Goal: Task Accomplishment & Management: Manage account settings

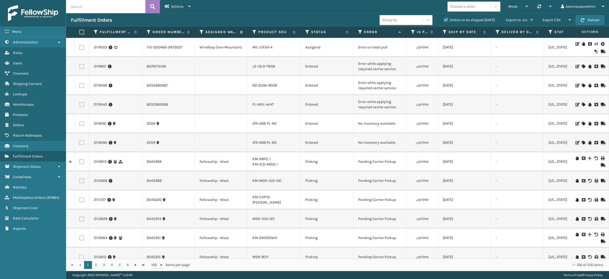
click at [201, 31] on icon at bounding box center [202, 32] width 4 height 5
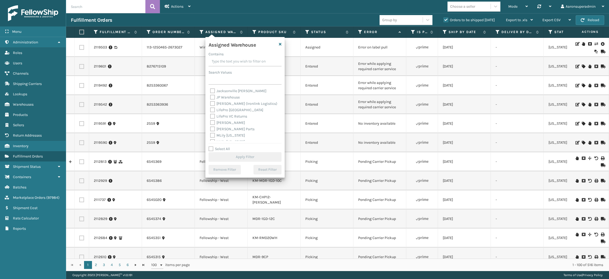
scroll to position [137, 0]
click at [33, 102] on span "Warehouses" at bounding box center [23, 104] width 21 height 4
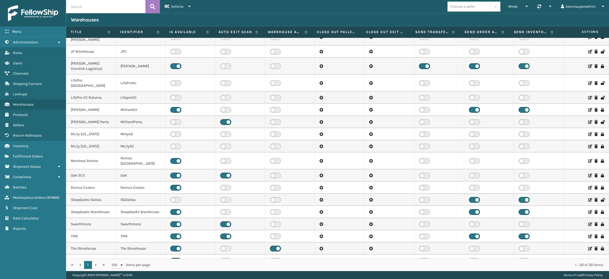
scroll to position [153, 0]
click at [175, 233] on label at bounding box center [175, 236] width 11 height 6
click at [174, 233] on input "checkbox" at bounding box center [171, 234] width 3 height 3
click at [588, 234] on icon at bounding box center [589, 236] width 3 height 4
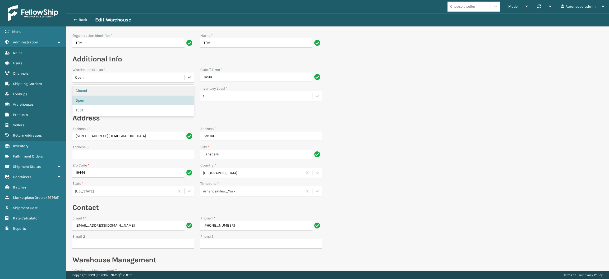
click at [152, 77] on div "Open" at bounding box center [130, 78] width 110 height 6
click at [122, 93] on div "Closed" at bounding box center [133, 91] width 122 height 10
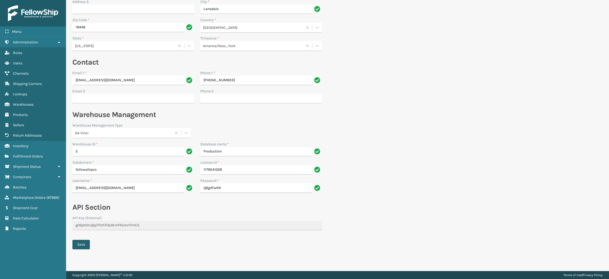
click at [80, 243] on button "Save" at bounding box center [80, 245] width 17 height 10
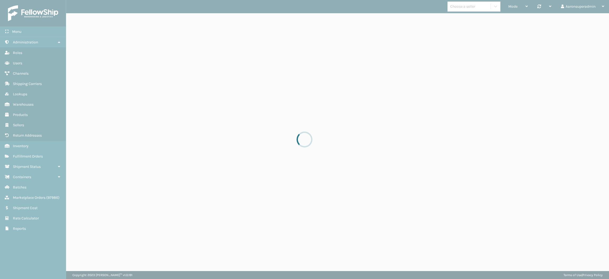
scroll to position [0, 0]
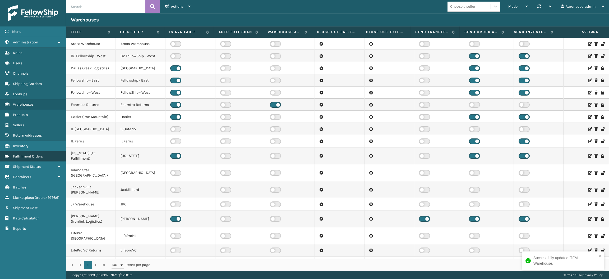
click at [35, 151] on link "Fulfillment Orders" at bounding box center [33, 156] width 66 height 10
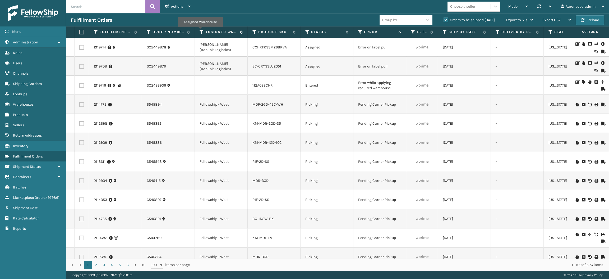
click at [200, 31] on icon at bounding box center [202, 32] width 4 height 5
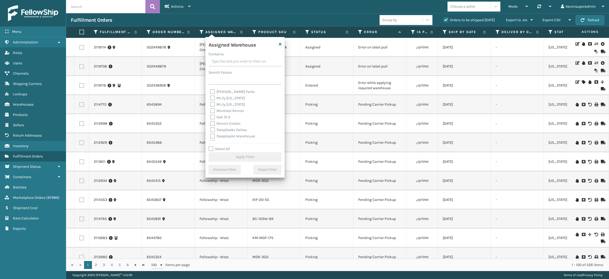
scroll to position [137, 0]
click at [215, 118] on label "TFM" at bounding box center [216, 118] width 13 height 4
click at [210, 118] on input "TFM" at bounding box center [210, 117] width 0 height 3
checkbox input "true"
click at [229, 159] on button "Apply Filter" at bounding box center [245, 157] width 73 height 10
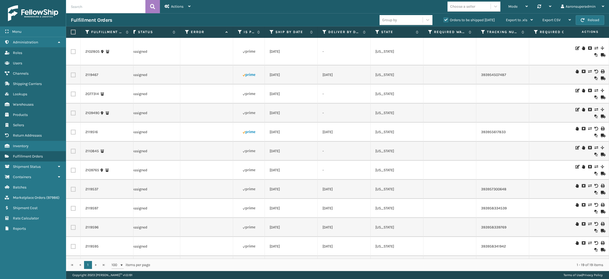
scroll to position [0, 0]
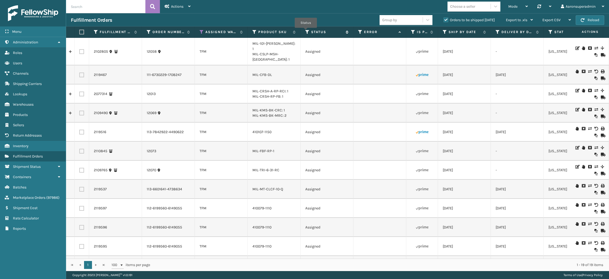
click at [306, 31] on icon at bounding box center [307, 32] width 4 height 5
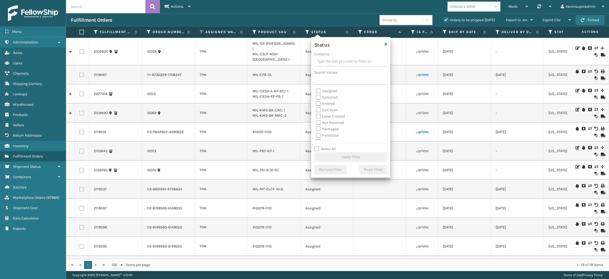
click at [332, 90] on label "Assigned" at bounding box center [326, 91] width 21 height 4
click at [316, 90] on input "Assigned" at bounding box center [316, 89] width 0 height 3
checkbox input "true"
click at [326, 103] on label "Entered" at bounding box center [325, 103] width 19 height 4
click at [316, 103] on input "Entered" at bounding box center [316, 101] width 0 height 3
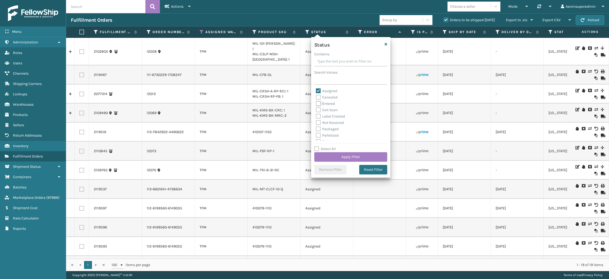
checkbox input "true"
click at [336, 153] on button "Apply Filter" at bounding box center [350, 157] width 73 height 10
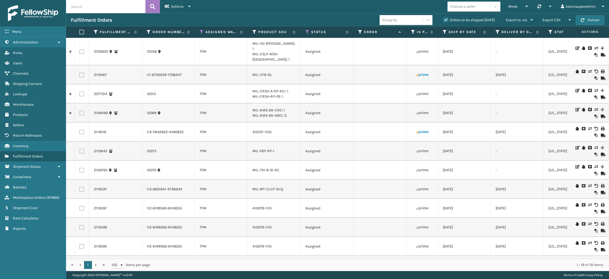
click at [445, 21] on label "Orders to be shipped [DATE]" at bounding box center [469, 20] width 51 height 4
click at [444, 20] on input "Orders to be shipped [DATE]" at bounding box center [444, 18] width 0 height 3
click at [309, 33] on icon at bounding box center [307, 32] width 4 height 5
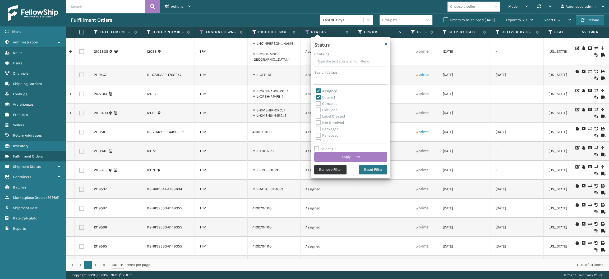
click at [330, 171] on button "Remove Filter" at bounding box center [330, 170] width 32 height 10
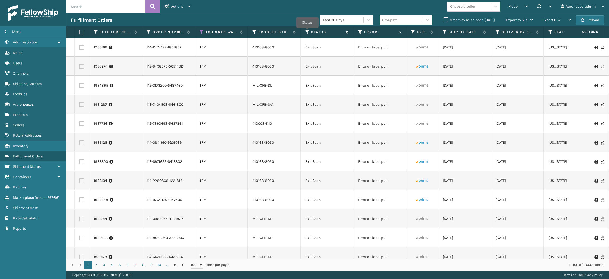
click at [307, 31] on icon at bounding box center [307, 32] width 4 height 5
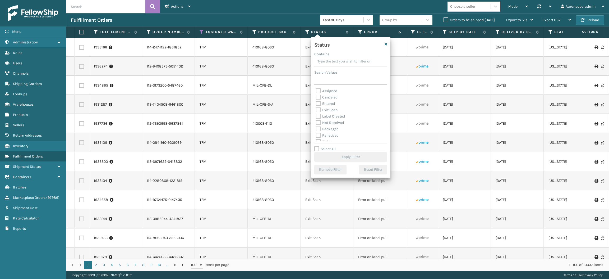
click at [328, 92] on label "Assigned" at bounding box center [326, 91] width 21 height 4
click at [316, 91] on input "Assigned" at bounding box center [316, 89] width 0 height 3
checkbox input "true"
click at [326, 104] on label "Entered" at bounding box center [325, 103] width 19 height 4
click at [316, 104] on input "Entered" at bounding box center [316, 101] width 0 height 3
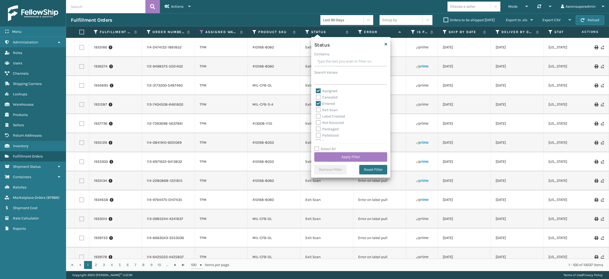
checkbox input "true"
click at [336, 158] on button "Apply Filter" at bounding box center [350, 157] width 73 height 10
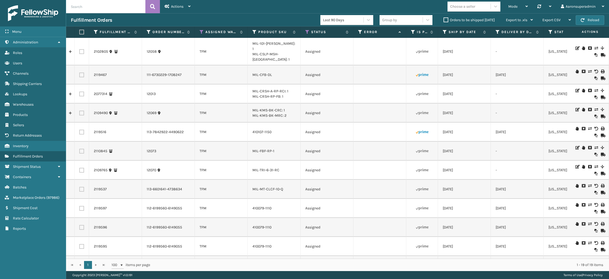
scroll to position [147, 0]
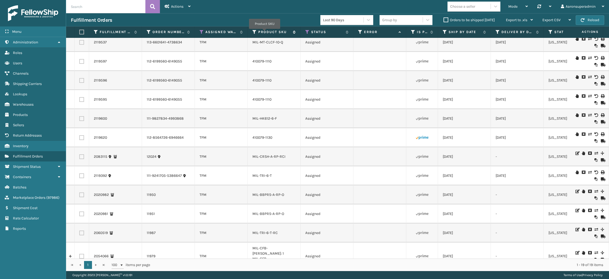
click at [265, 33] on label "Product SKU" at bounding box center [274, 32] width 32 height 5
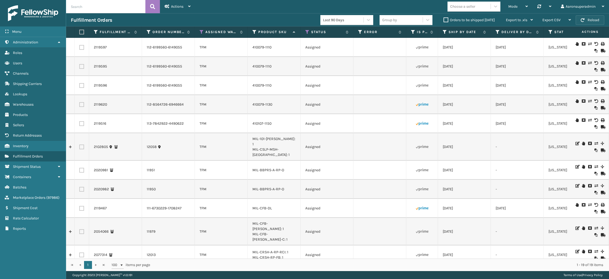
click at [588, 19] on button "Reload" at bounding box center [590, 20] width 29 height 10
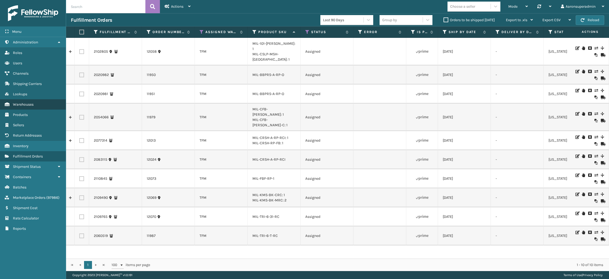
click at [38, 104] on link "Warehouses" at bounding box center [33, 104] width 66 height 10
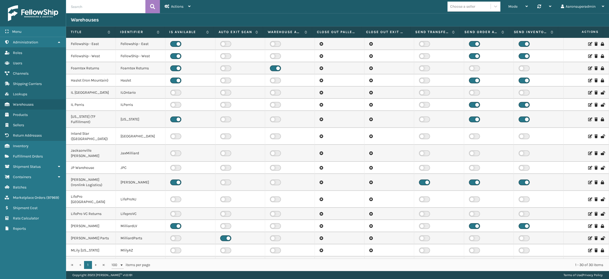
scroll to position [45, 0]
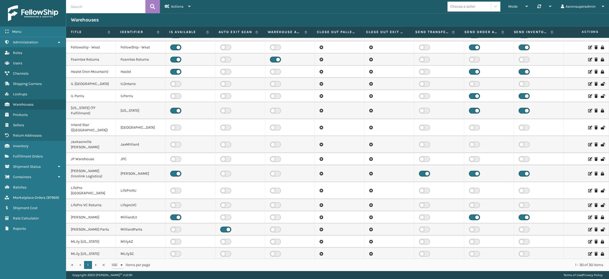
click at [99, 10] on input "text" at bounding box center [105, 6] width 79 height 13
type input "tfm"
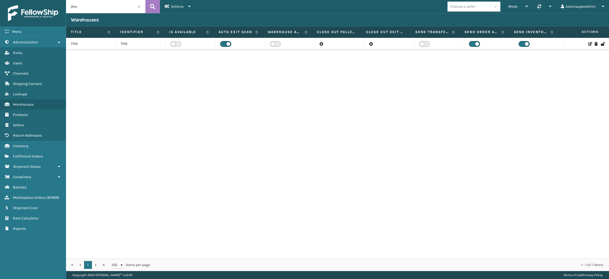
click at [588, 44] on icon at bounding box center [589, 44] width 3 height 4
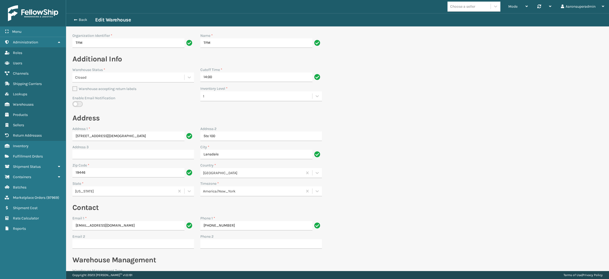
click at [120, 77] on div "Closed" at bounding box center [130, 78] width 110 height 6
click at [383, 71] on section "Back Edit Warehouse Organization Identifier * TFM Name * TFM Additional Info Wa…" at bounding box center [337, 214] width 543 height 403
click at [81, 20] on button "Back" at bounding box center [83, 19] width 24 height 5
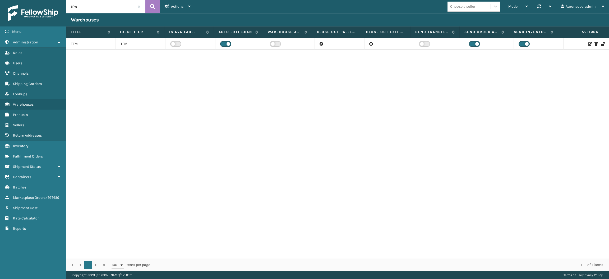
click at [588, 44] on icon at bounding box center [589, 44] width 3 height 4
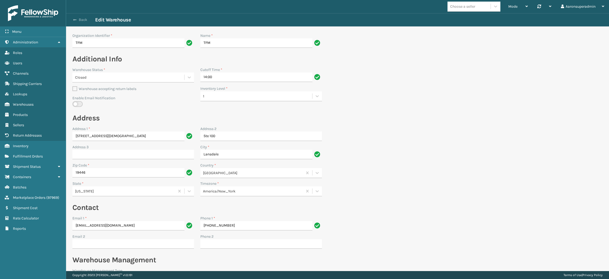
click at [74, 19] on span "button" at bounding box center [74, 20] width 3 height 4
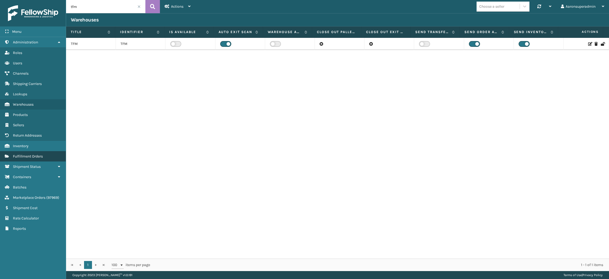
click at [39, 154] on span "Fulfillment Orders" at bounding box center [28, 156] width 30 height 4
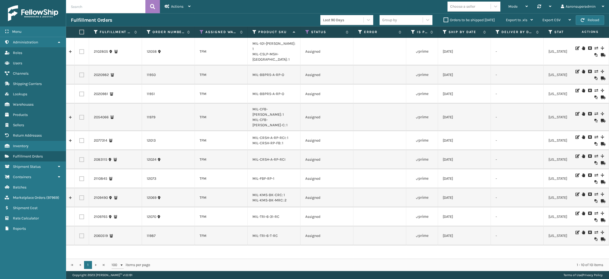
click at [450, 18] on label "Orders to be shipped [DATE]" at bounding box center [469, 20] width 51 height 4
click at [444, 18] on input "Orders to be shipped [DATE]" at bounding box center [444, 18] width 0 height 3
click at [170, 10] on div "Actions" at bounding box center [178, 6] width 26 height 13
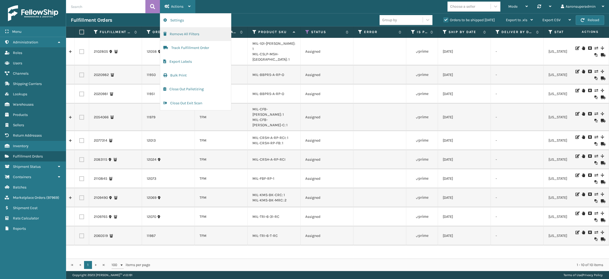
click at [172, 31] on button "Remove All Filters" at bounding box center [195, 34] width 71 height 14
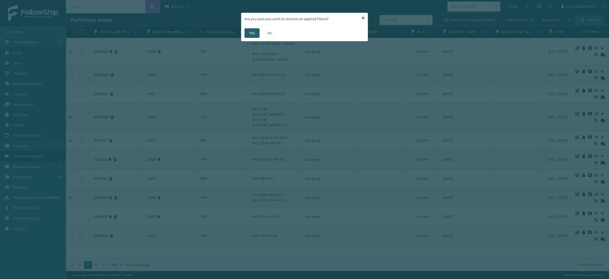
click at [249, 32] on button "Yes" at bounding box center [252, 33] width 15 height 10
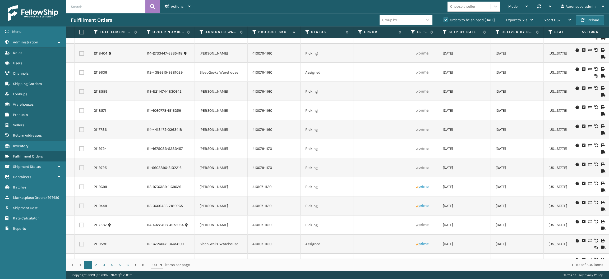
scroll to position [950, 0]
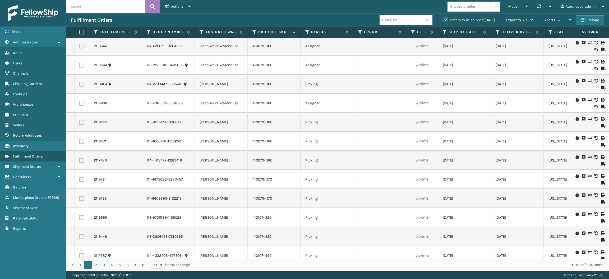
click at [588, 117] on icon at bounding box center [589, 119] width 3 height 4
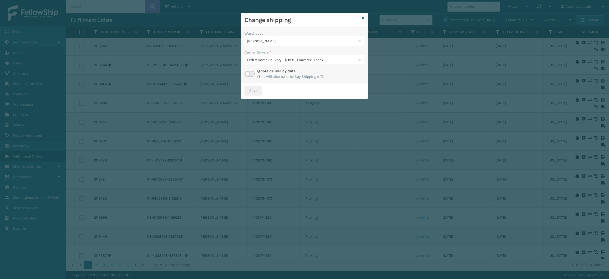
click at [282, 39] on div "[PERSON_NAME]" at bounding box center [301, 41] width 108 height 6
click at [364, 17] on icon at bounding box center [363, 18] width 3 height 4
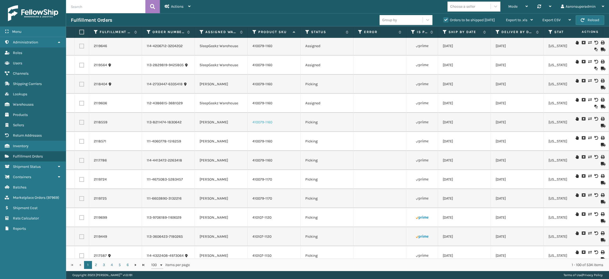
click at [259, 120] on link "410079-1160" at bounding box center [262, 122] width 20 height 4
